Goal: Task Accomplishment & Management: Use online tool/utility

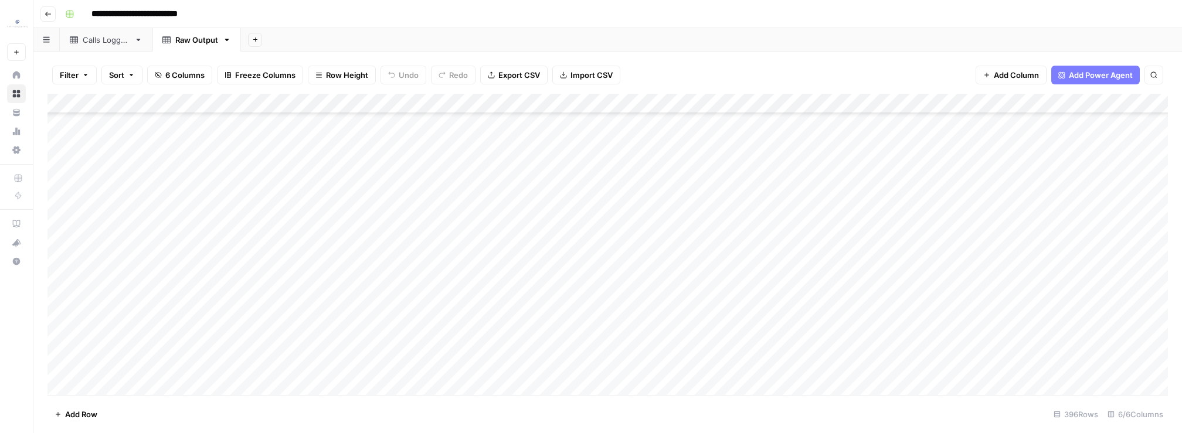
scroll to position [7633, 0]
click at [36, 11] on header "**********" at bounding box center [607, 14] width 1149 height 28
click at [42, 12] on button "Go back" at bounding box center [47, 13] width 15 height 15
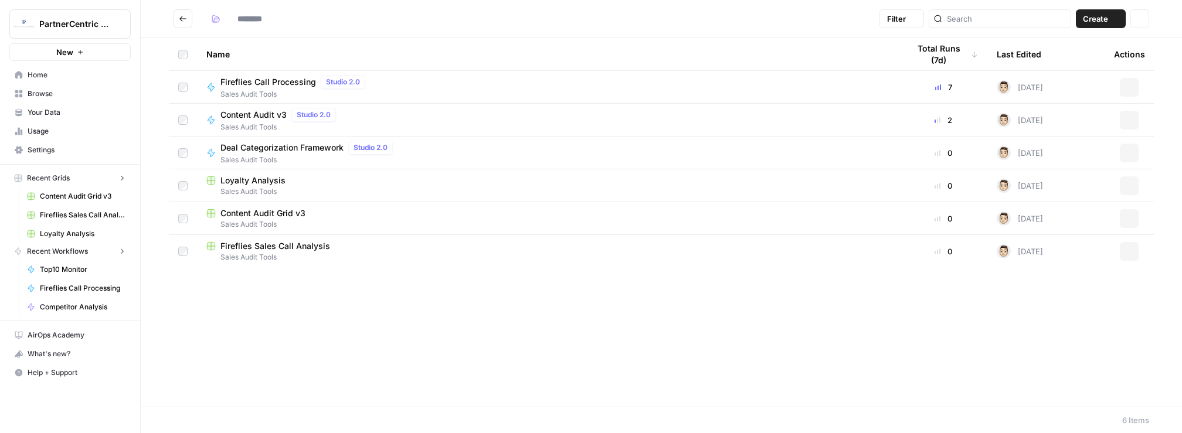
type input "**********"
click at [81, 288] on span "Fireflies Call Processing" at bounding box center [83, 289] width 86 height 11
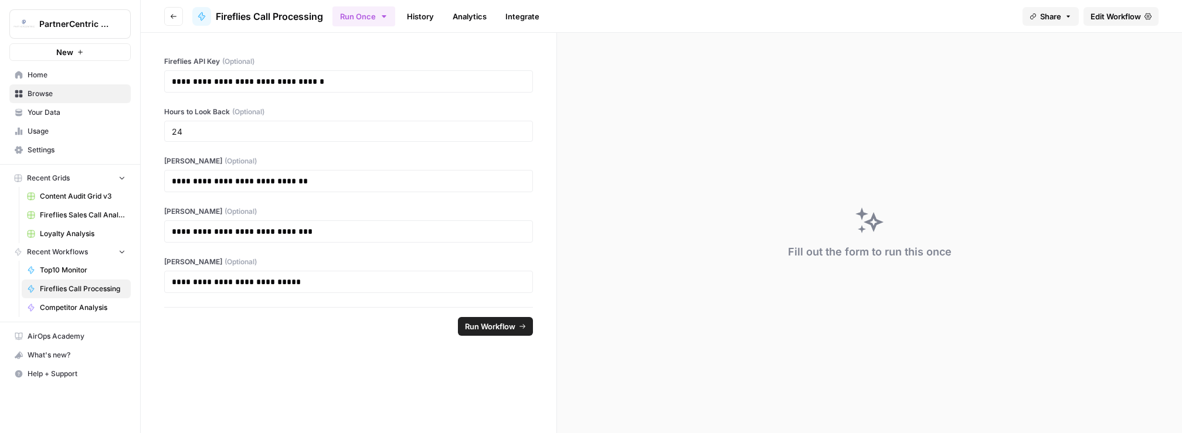
click at [1119, 15] on span "Edit Workflow" at bounding box center [1116, 17] width 50 height 12
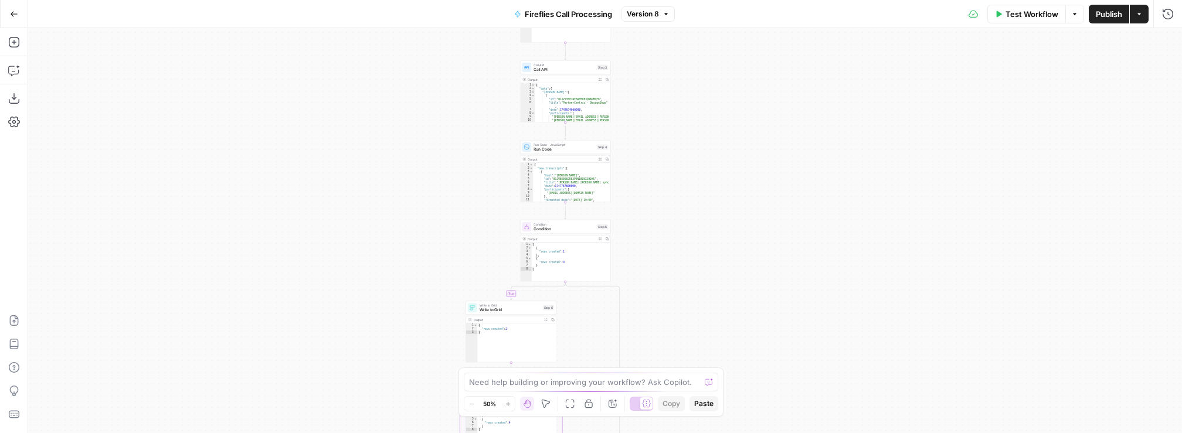
drag, startPoint x: 737, startPoint y: 122, endPoint x: 671, endPoint y: 239, distance: 134.4
click at [670, 239] on div "true false Workflow Set Inputs Inputs Get Knowledge Base File Get Knowledge Bas…" at bounding box center [605, 230] width 1154 height 405
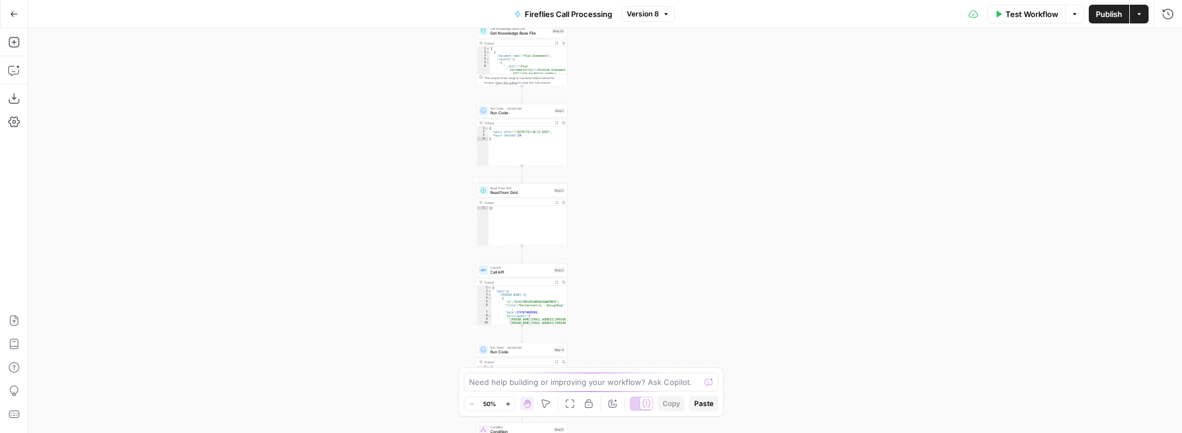
drag, startPoint x: 643, startPoint y: 106, endPoint x: 600, endPoint y: 321, distance: 219.0
click at [600, 321] on div "true false Workflow Set Inputs Inputs Get Knowledge Base File Get Knowledge Bas…" at bounding box center [605, 230] width 1154 height 405
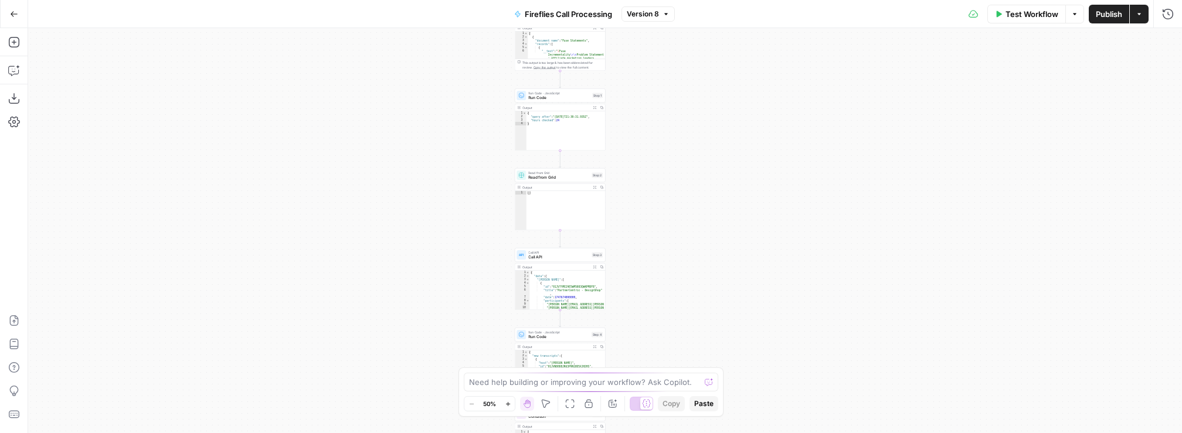
drag, startPoint x: 628, startPoint y: 170, endPoint x: 666, endPoint y: 139, distance: 49.2
click at [666, 139] on div "true false Workflow Set Inputs Inputs Get Knowledge Base File Get Knowledge Bas…" at bounding box center [605, 230] width 1154 height 405
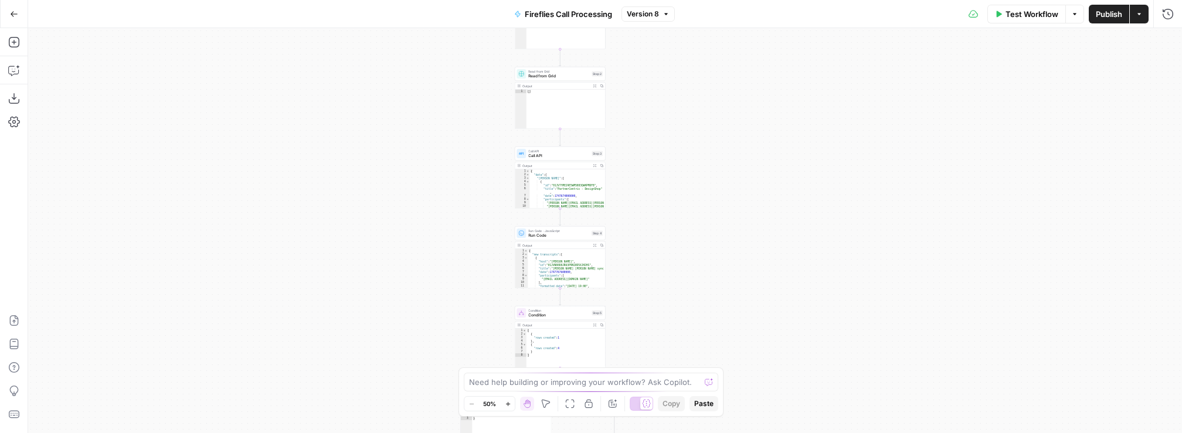
drag, startPoint x: 666, startPoint y: 200, endPoint x: 663, endPoint y: 120, distance: 79.8
click at [663, 121] on div "true false Workflow Set Inputs Inputs Get Knowledge Base File Get Knowledge Bas…" at bounding box center [605, 230] width 1154 height 405
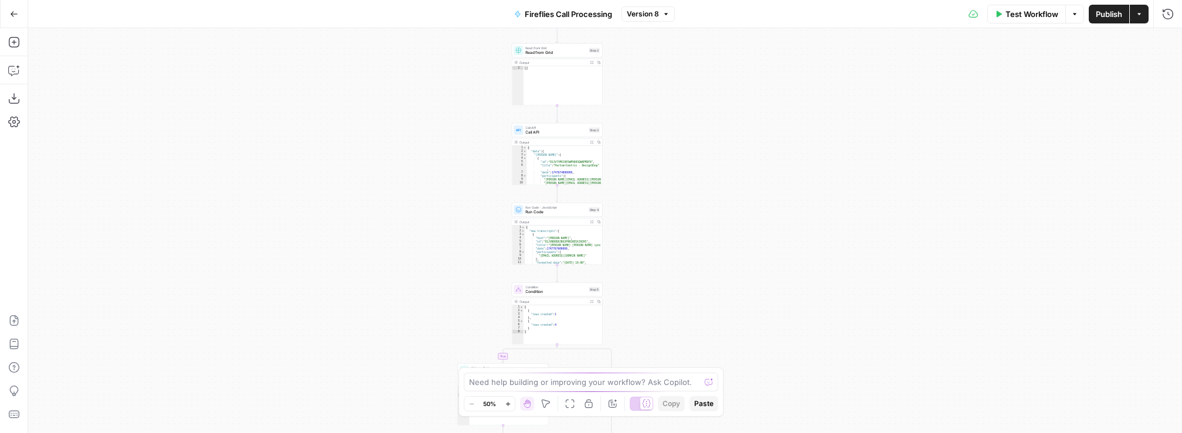
click at [564, 133] on span "Call API" at bounding box center [555, 133] width 61 height 6
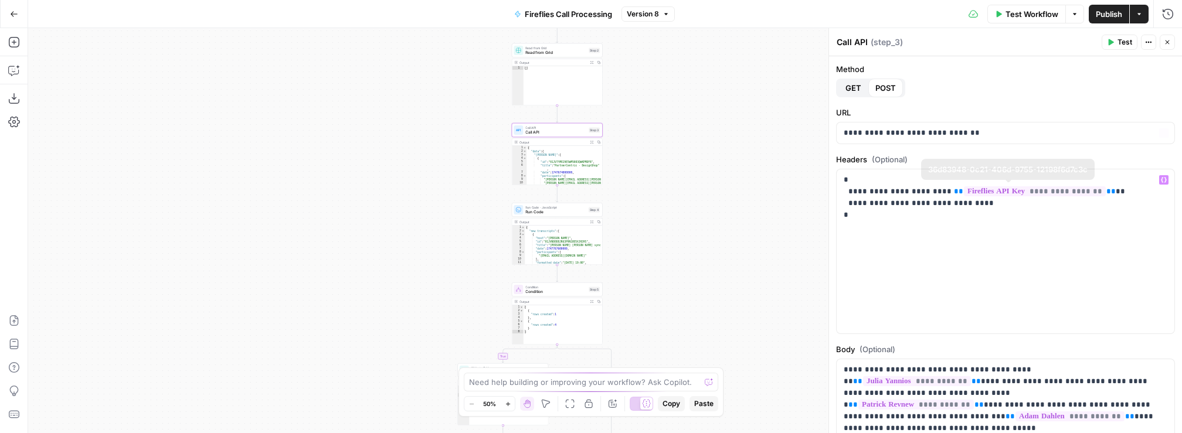
scroll to position [141, 0]
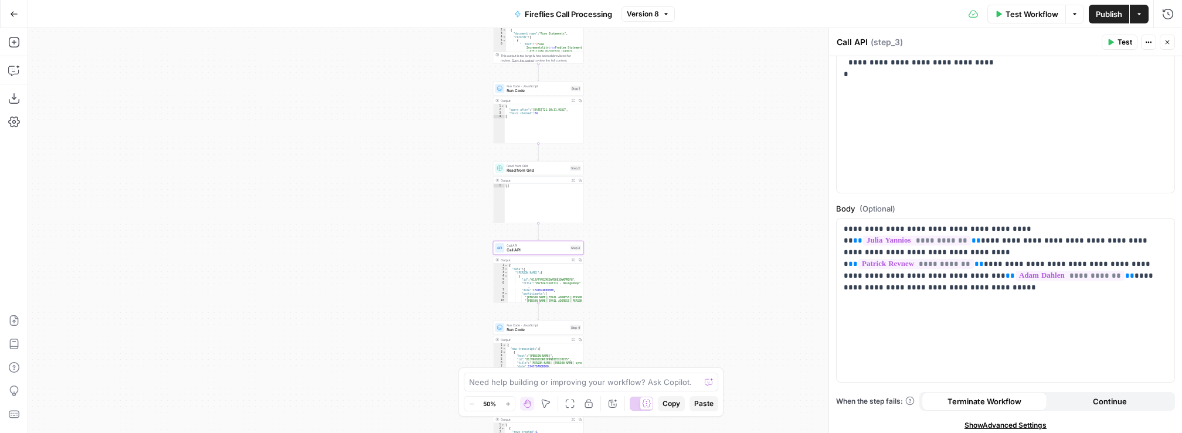
drag, startPoint x: 480, startPoint y: 108, endPoint x: 459, endPoint y: 225, distance: 118.6
click at [459, 227] on div "true false Workflow Set Inputs Inputs Get Knowledge Base File Get Knowledge Bas…" at bounding box center [605, 230] width 1154 height 405
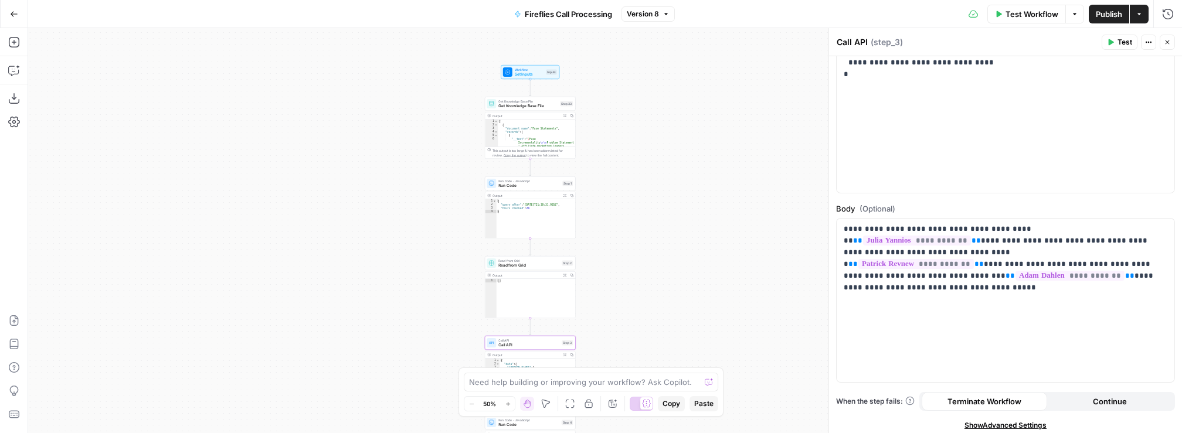
drag, startPoint x: 443, startPoint y: 144, endPoint x: 437, endPoint y: 237, distance: 93.4
click at [437, 237] on div "true false Workflow Set Inputs Inputs Get Knowledge Base File Get Knowledge Bas…" at bounding box center [605, 230] width 1154 height 405
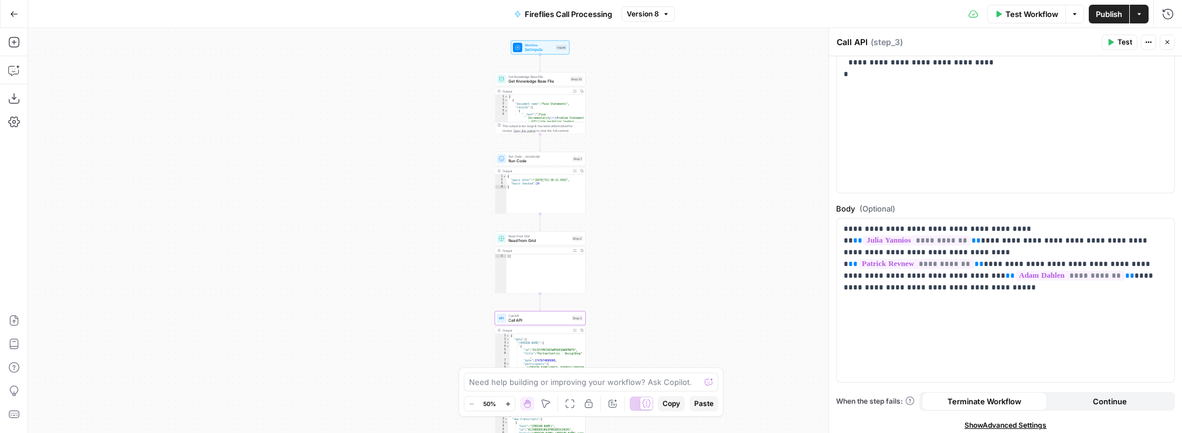
drag, startPoint x: 419, startPoint y: 230, endPoint x: 426, endPoint y: 216, distance: 16.0
click at [426, 216] on div "true false Workflow Set Inputs Inputs Get Knowledge Base File Get Knowledge Bas…" at bounding box center [605, 230] width 1154 height 405
click at [545, 48] on span "Set Inputs" at bounding box center [541, 46] width 29 height 6
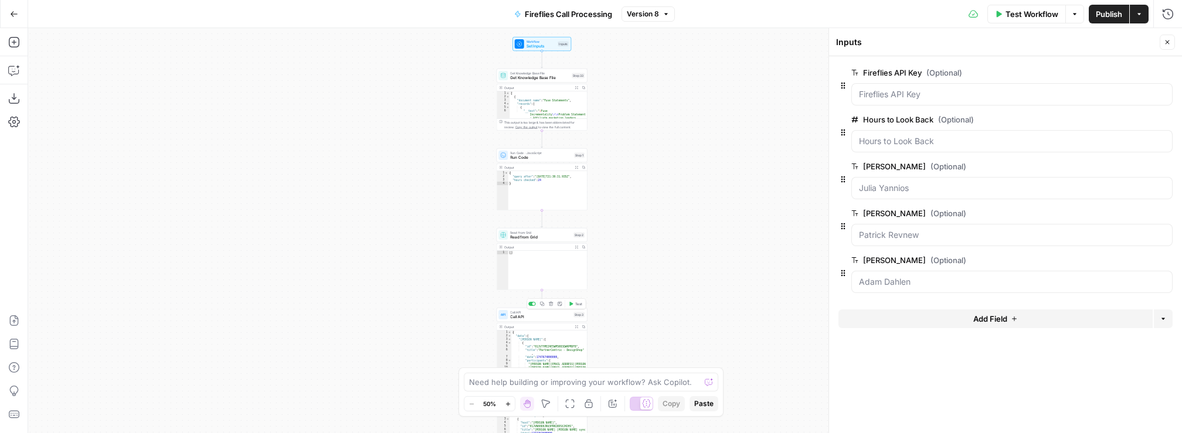
click at [560, 321] on div "Call API Call API Step 3 Copy step Delete step Add Note Test" at bounding box center [542, 315] width 91 height 14
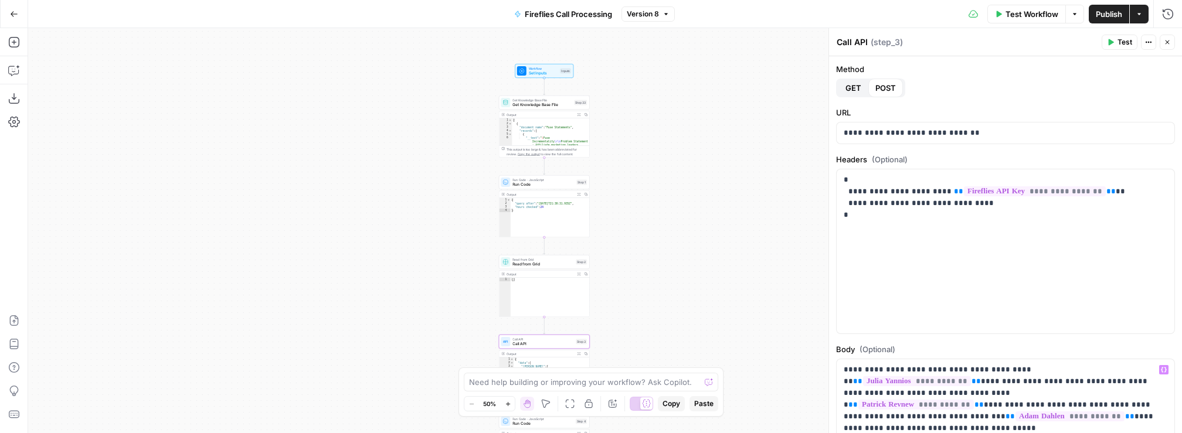
drag, startPoint x: 650, startPoint y: 120, endPoint x: 655, endPoint y: 147, distance: 27.5
click at [655, 147] on div "true false Workflow Set Inputs Inputs Get Knowledge Base File Get Knowledge Bas…" at bounding box center [605, 230] width 1154 height 405
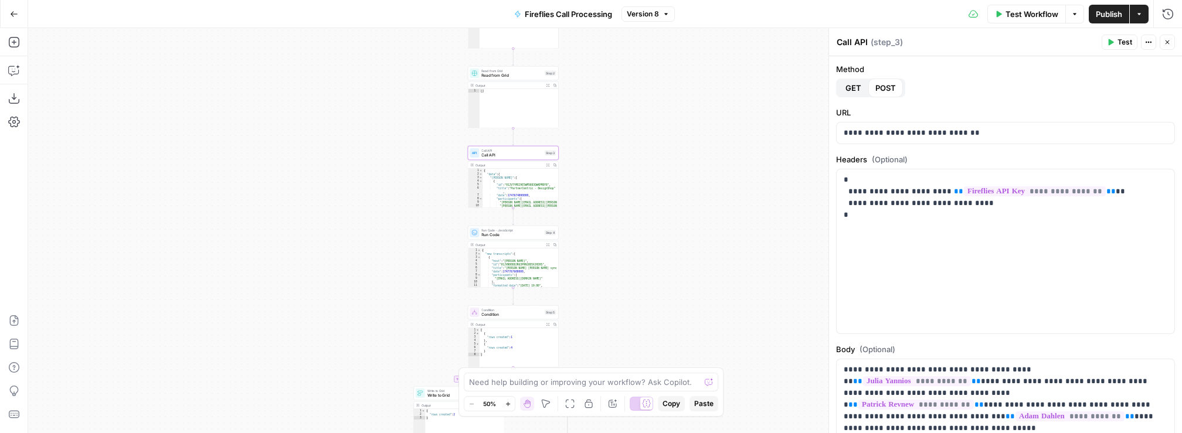
drag, startPoint x: 749, startPoint y: 291, endPoint x: 715, endPoint y: 103, distance: 191.9
click at [715, 103] on div "true false Workflow Set Inputs Inputs Get Knowledge Base File Get Knowledge Bas…" at bounding box center [605, 230] width 1154 height 405
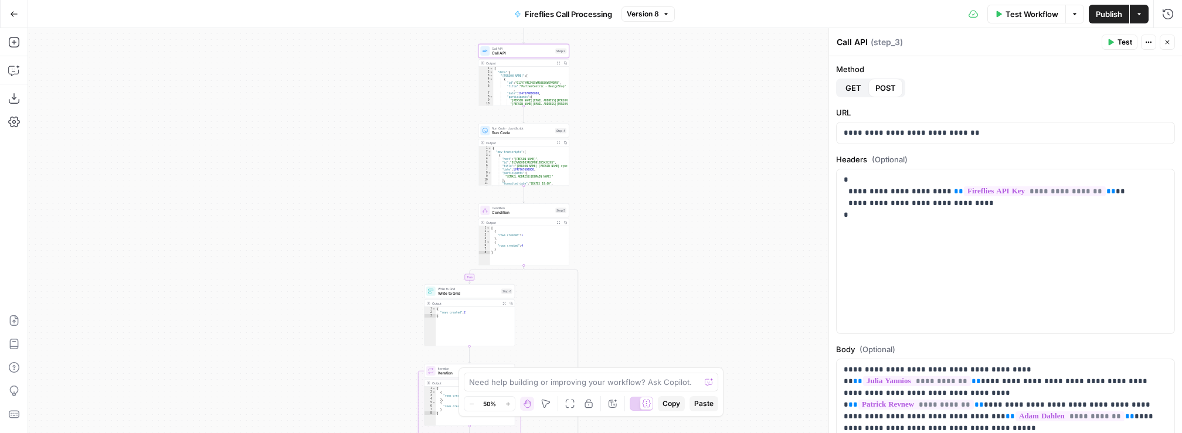
drag, startPoint x: 660, startPoint y: 277, endPoint x: 670, endPoint y: 175, distance: 102.6
click at [670, 175] on div "true false Workflow Set Inputs Inputs Get Knowledge Base File Get Knowledge Bas…" at bounding box center [605, 230] width 1154 height 405
click at [528, 55] on span "Call API" at bounding box center [522, 53] width 61 height 6
type textarea "*********"
click at [528, 77] on div "{ "data" : { "[PERSON_NAME]" : [ { "id" : "01JV7YMEZ4E5WM5083QWKPMDF8" , "title…" at bounding box center [531, 90] width 76 height 46
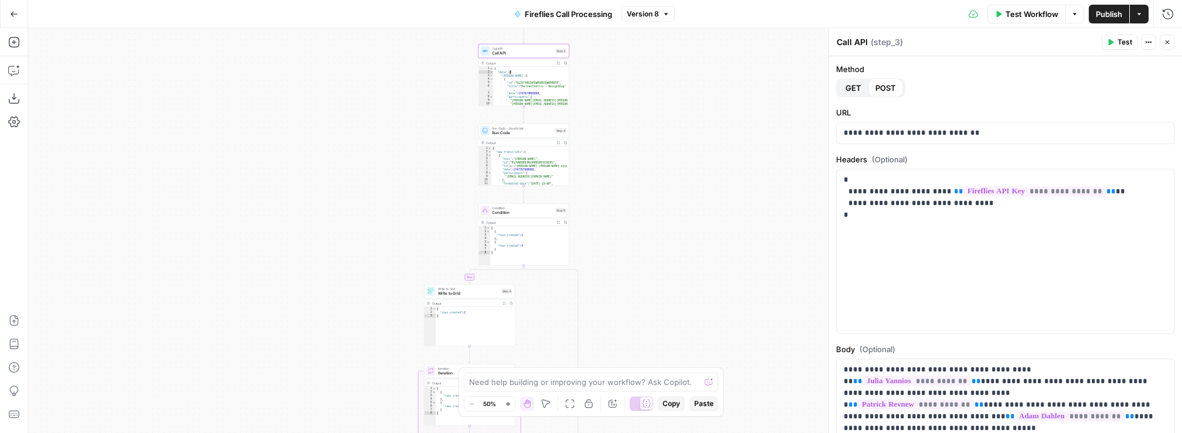
click at [528, 46] on span "Call API" at bounding box center [522, 48] width 61 height 5
click at [528, 54] on span "Call API" at bounding box center [522, 53] width 61 height 6
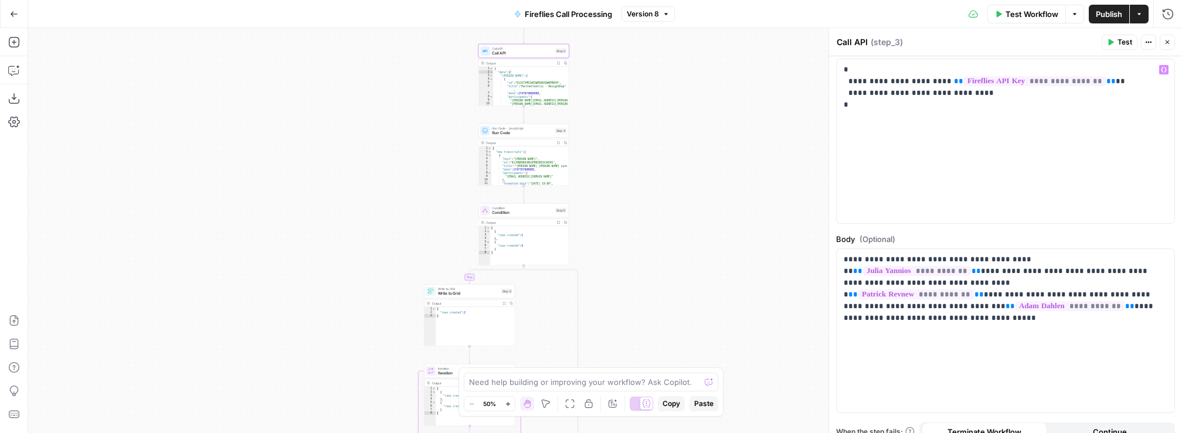
scroll to position [104, 0]
